Goal: Information Seeking & Learning: Learn about a topic

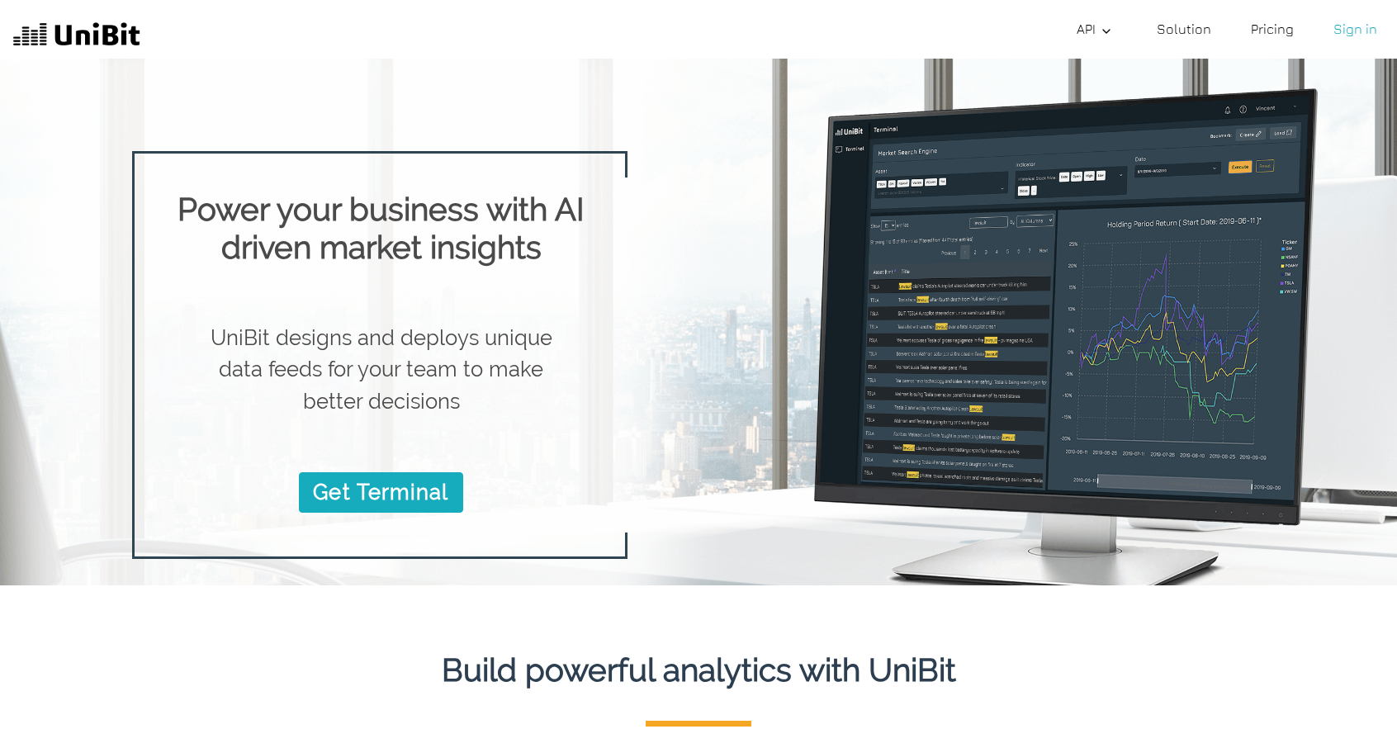
click at [1290, 22] on link "Pricing" at bounding box center [1272, 28] width 56 height 33
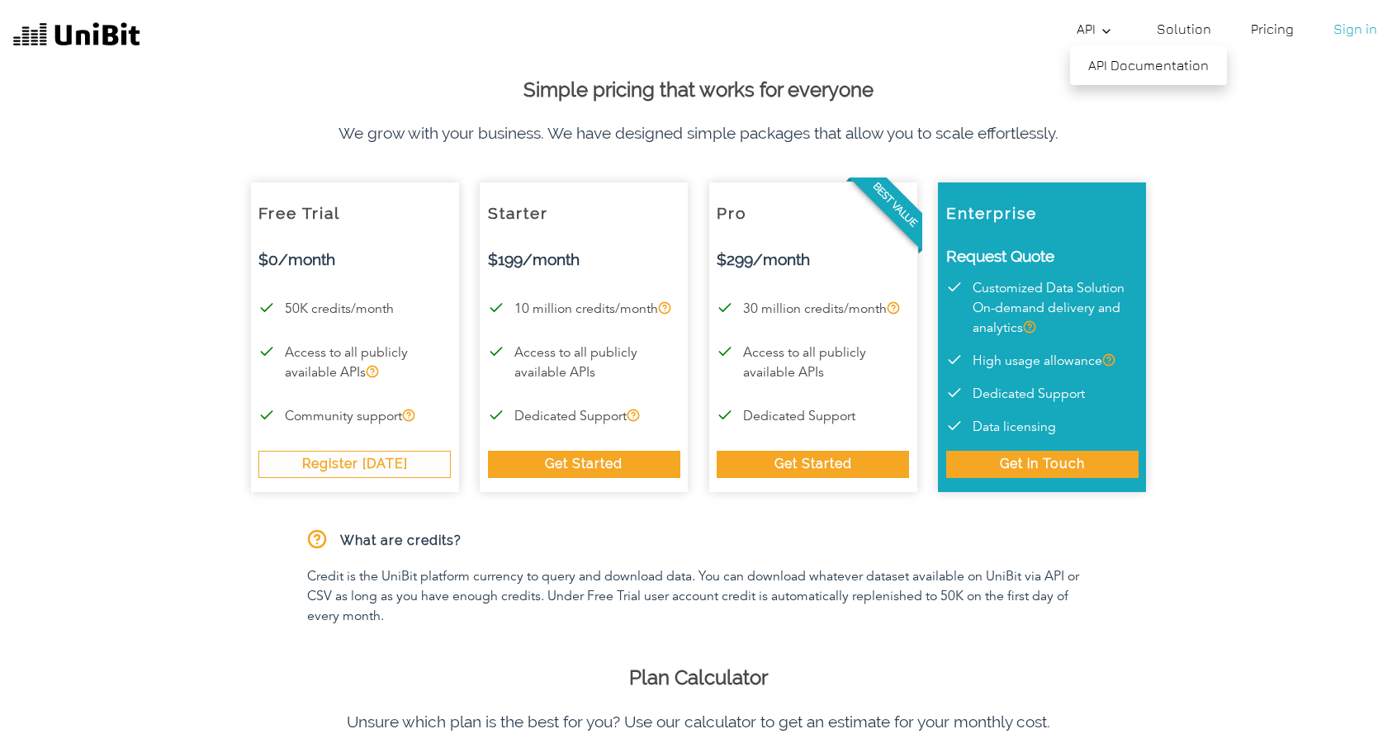
click at [1102, 35] on link "API" at bounding box center [1097, 28] width 54 height 33
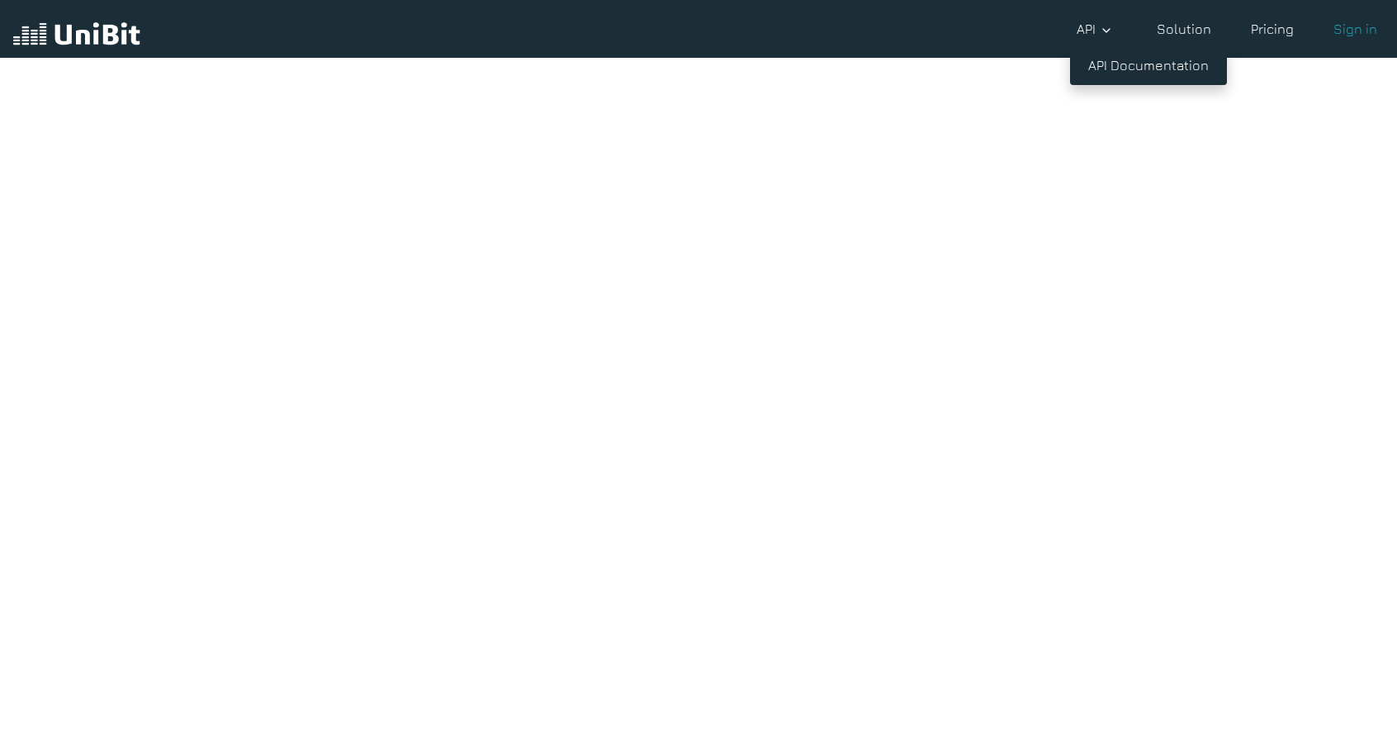
scroll to position [37, 0]
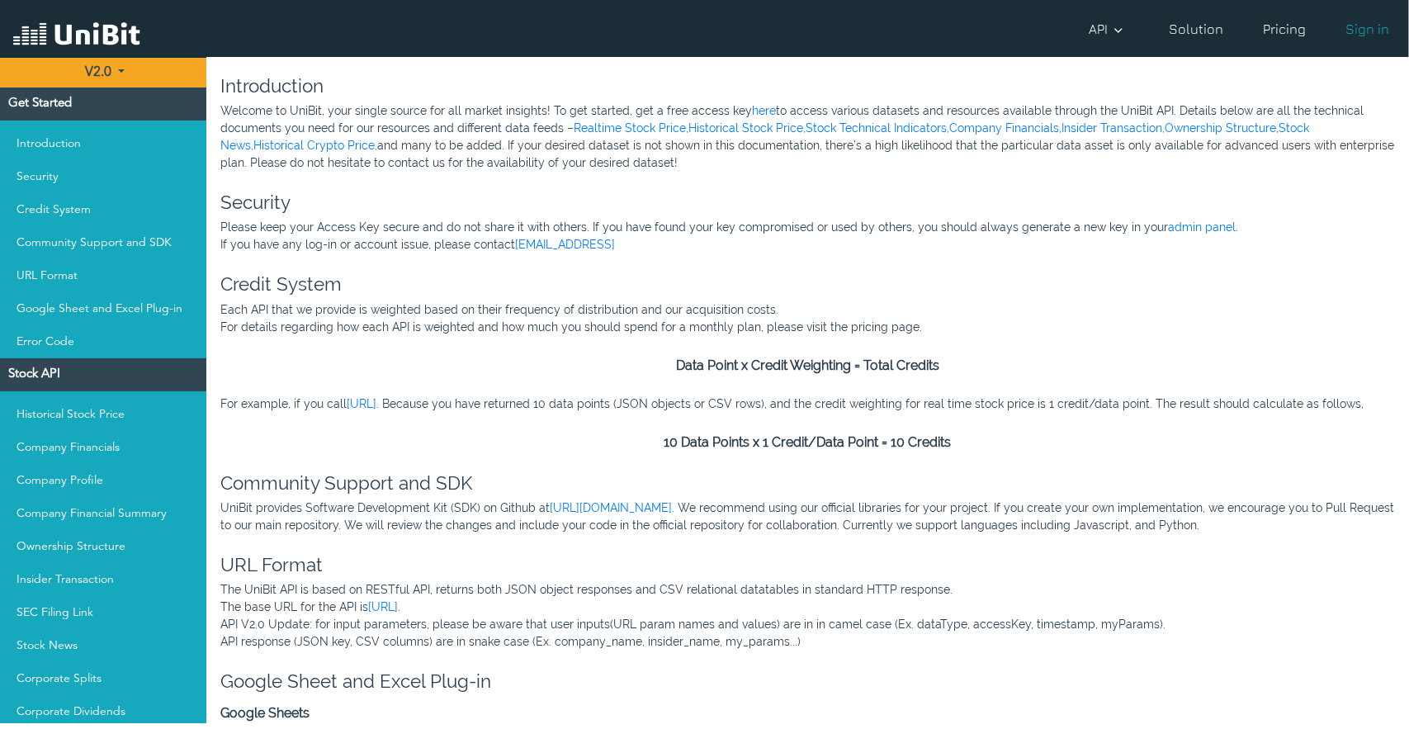
click at [1300, 35] on link "Pricing" at bounding box center [1284, 28] width 56 height 33
